Goal: Obtain resource: Obtain resource

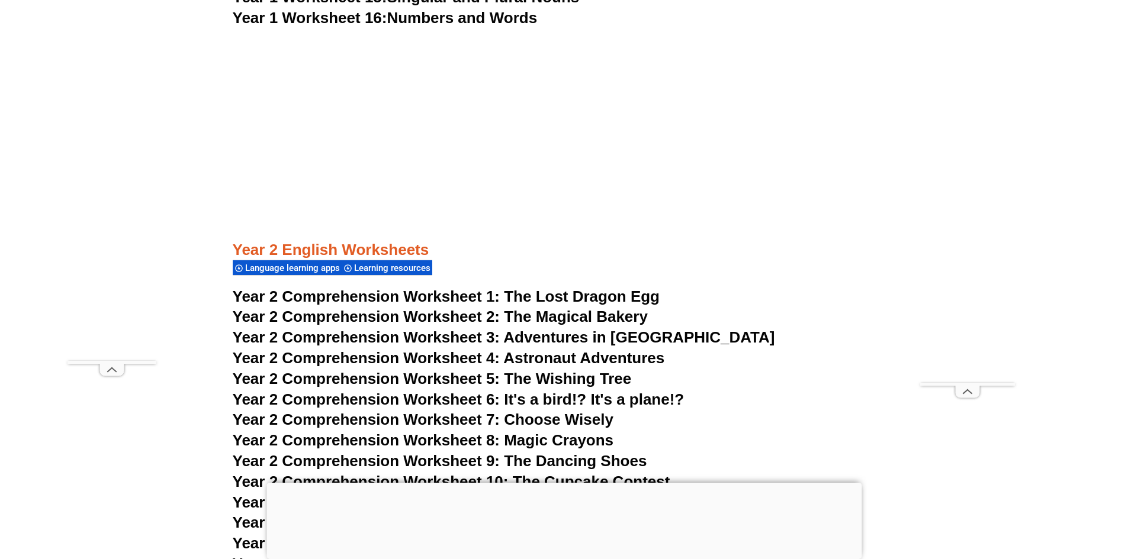
scroll to position [2873, 0]
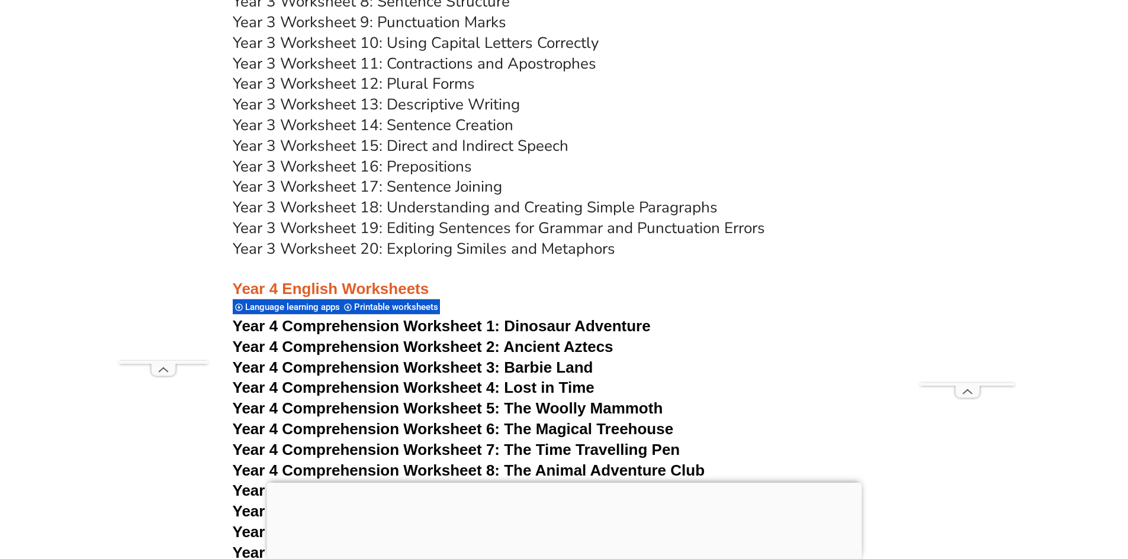
scroll to position [4620, 0]
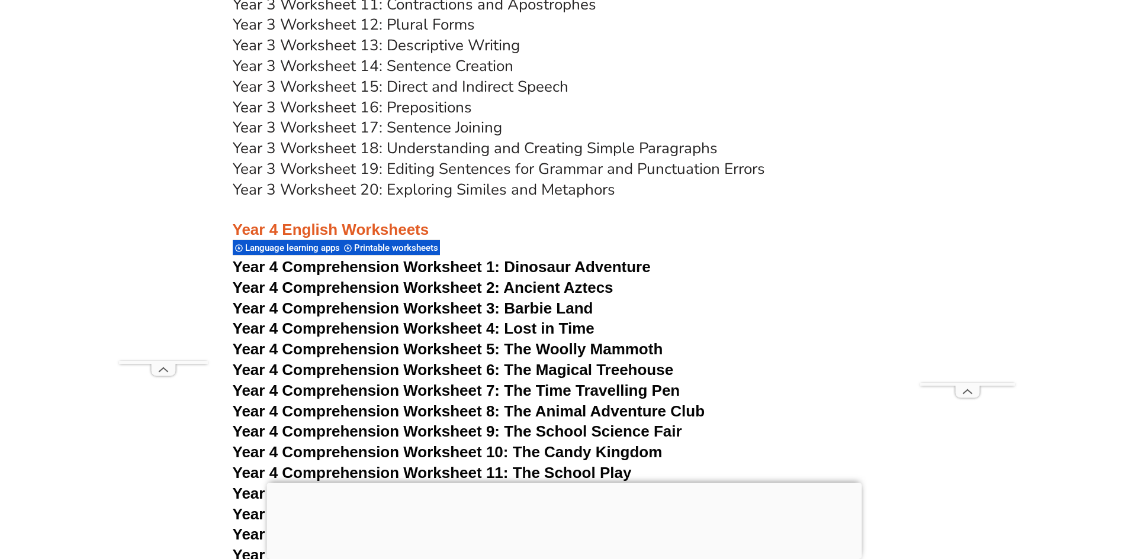
click at [297, 250] on span "Language learning apps" at bounding box center [294, 248] width 98 height 11
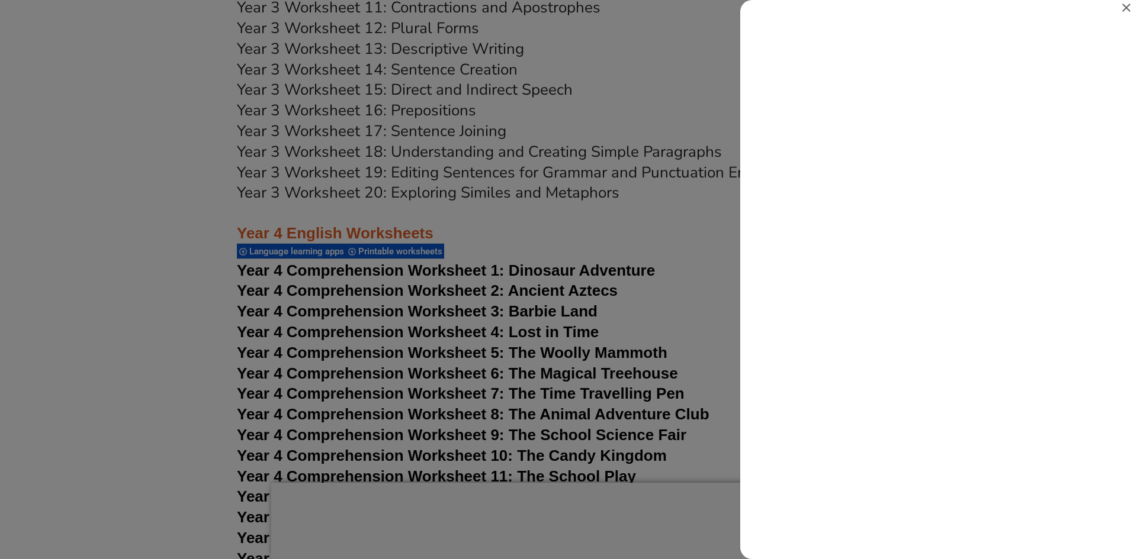
scroll to position [0, 0]
click at [1127, 8] on icon "Close" at bounding box center [1126, 8] width 8 height 8
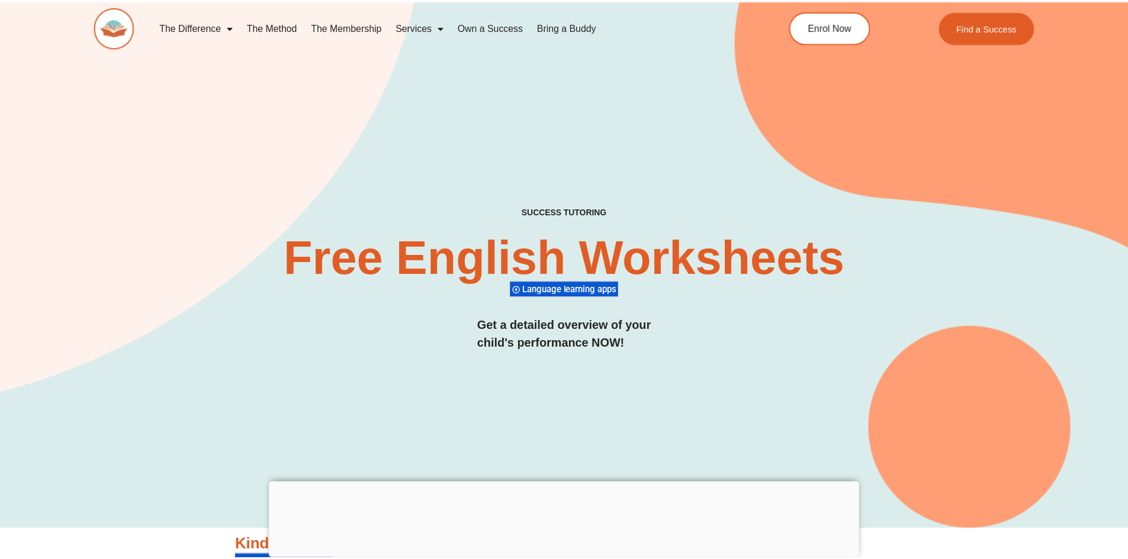
scroll to position [4620, 0]
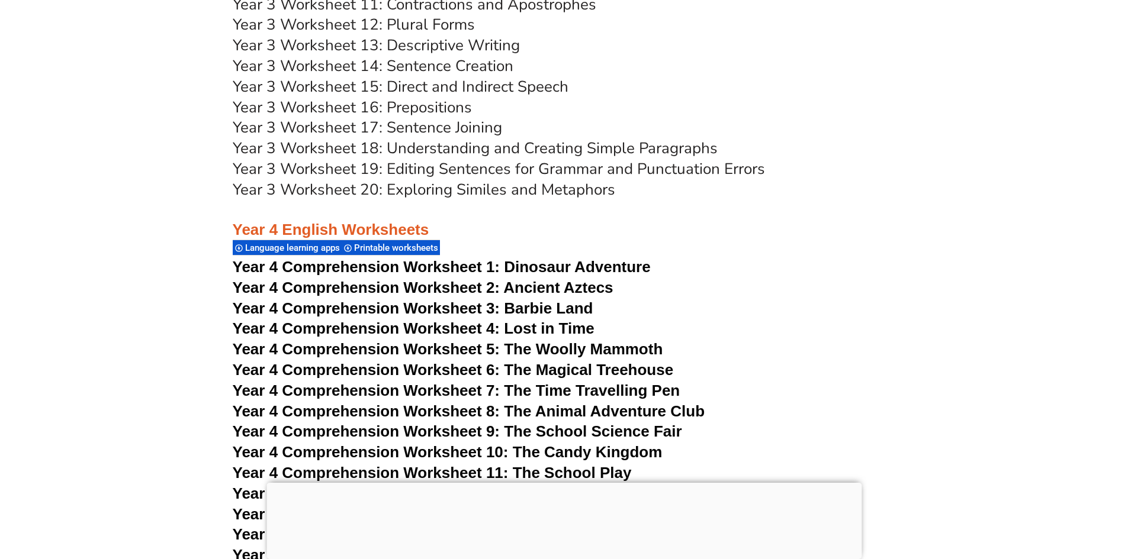
click at [403, 249] on span "Printable worksheets" at bounding box center [398, 248] width 88 height 11
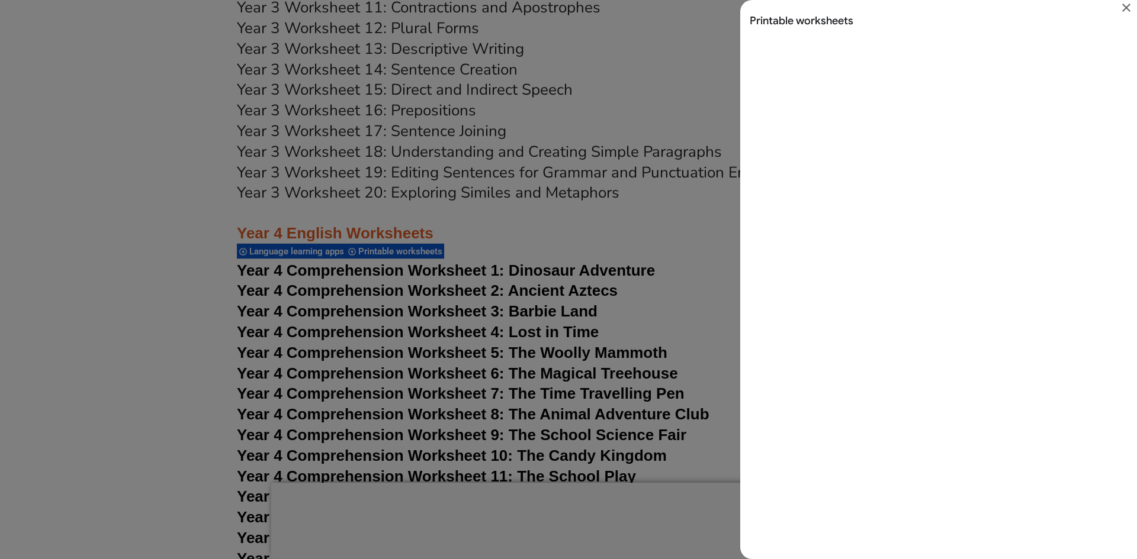
scroll to position [0, 0]
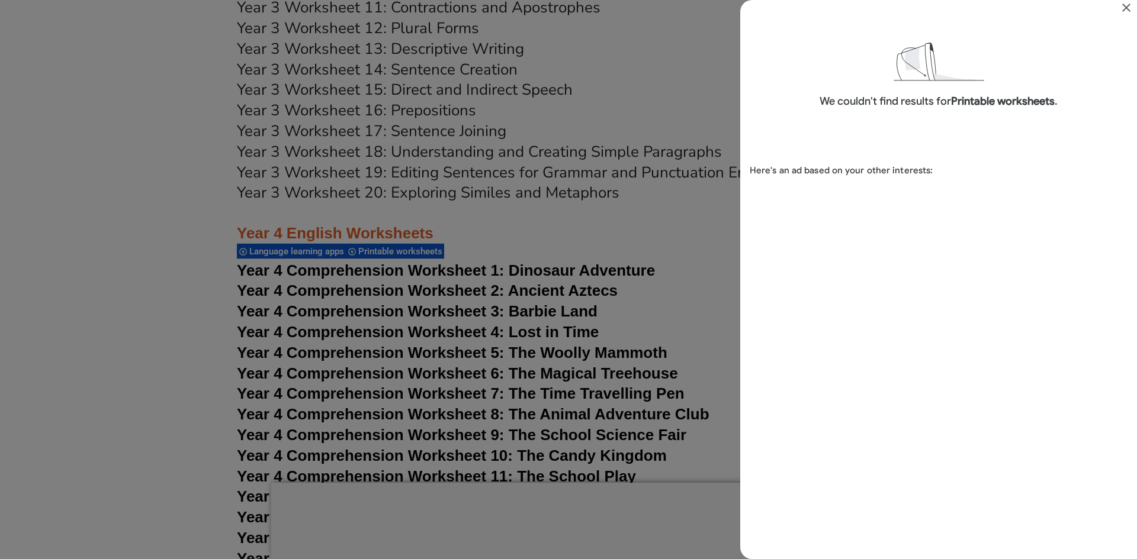
click at [1123, 7] on icon "Close" at bounding box center [1126, 8] width 14 height 14
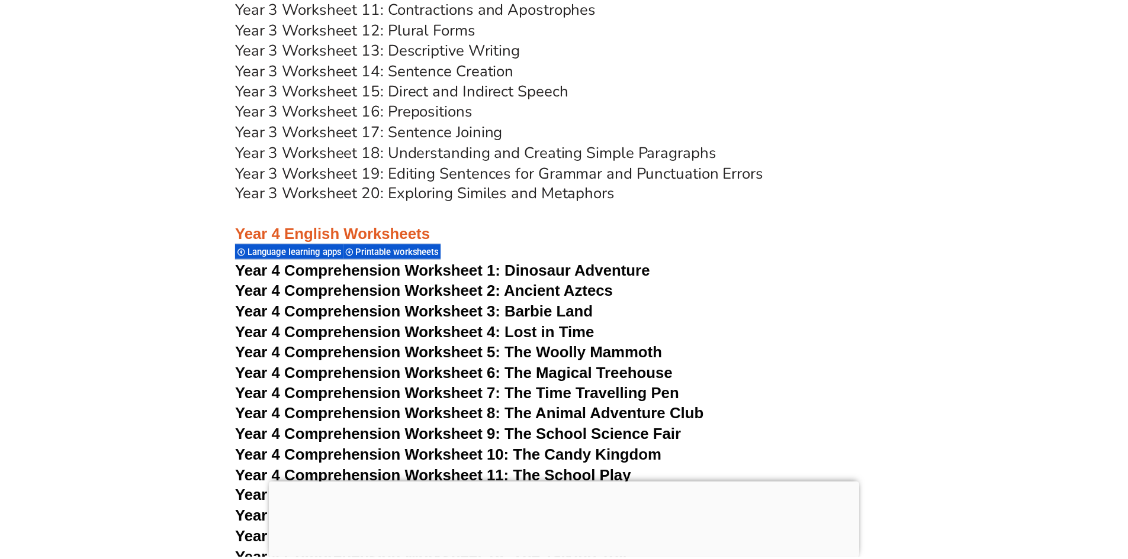
scroll to position [4620, 0]
